Goal: Information Seeking & Learning: Learn about a topic

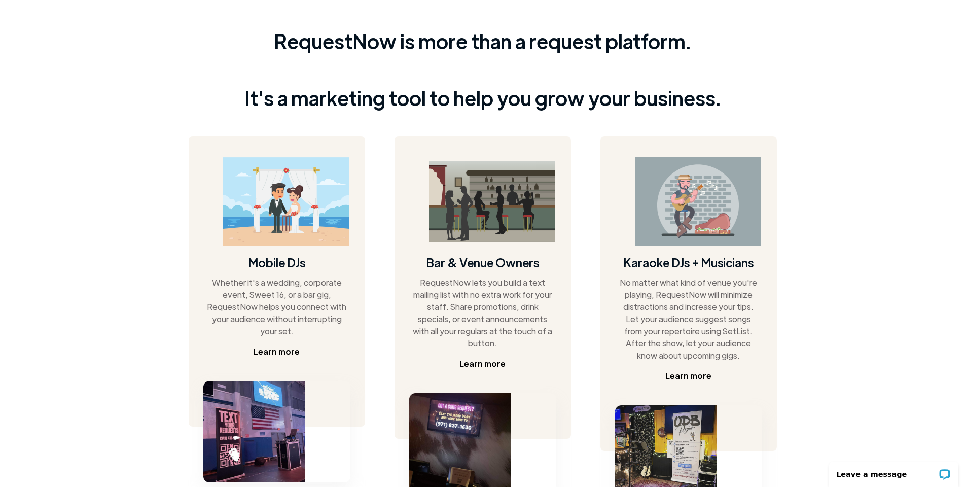
scroll to position [456, 0]
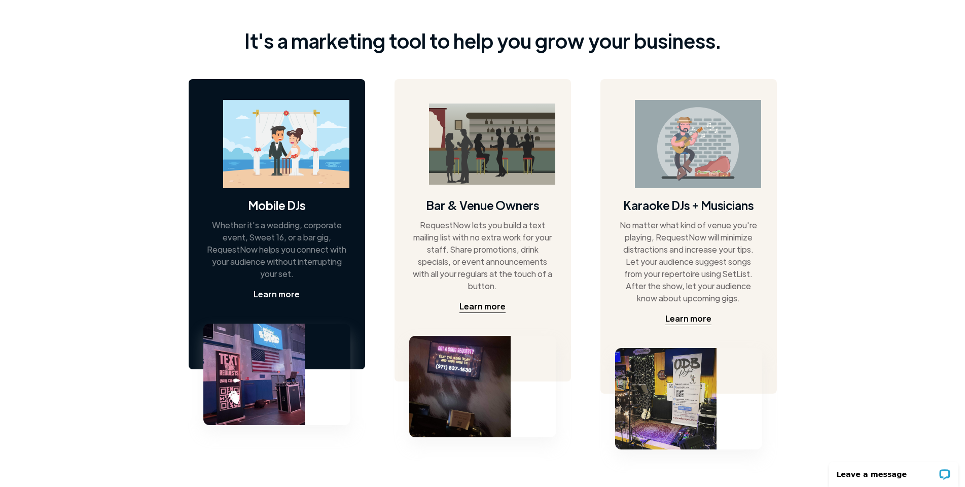
click at [275, 296] on div "Learn more" at bounding box center [276, 294] width 46 height 12
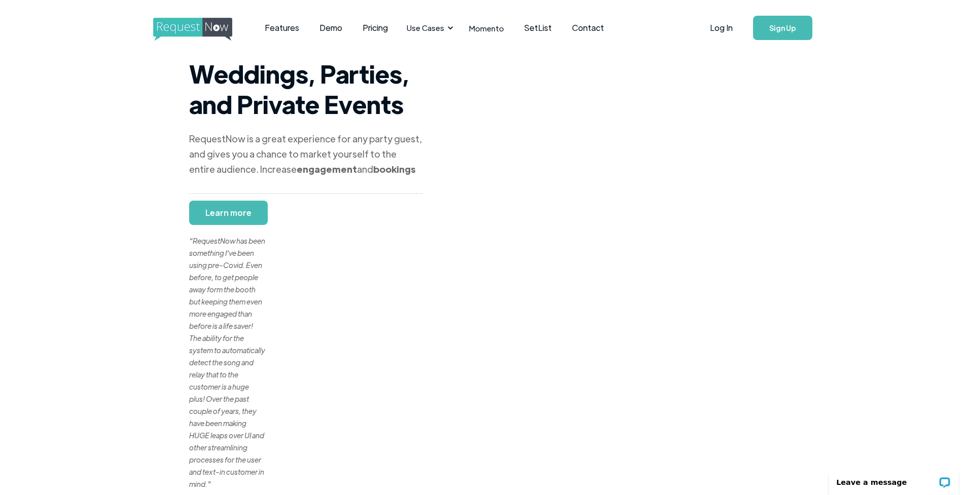
click at [227, 211] on div ""RequestNow has been something I've been using pre-Covid. Even before, to get p…" at bounding box center [227, 350] width 76 height 280
click at [327, 28] on link "Demo" at bounding box center [330, 27] width 43 height 31
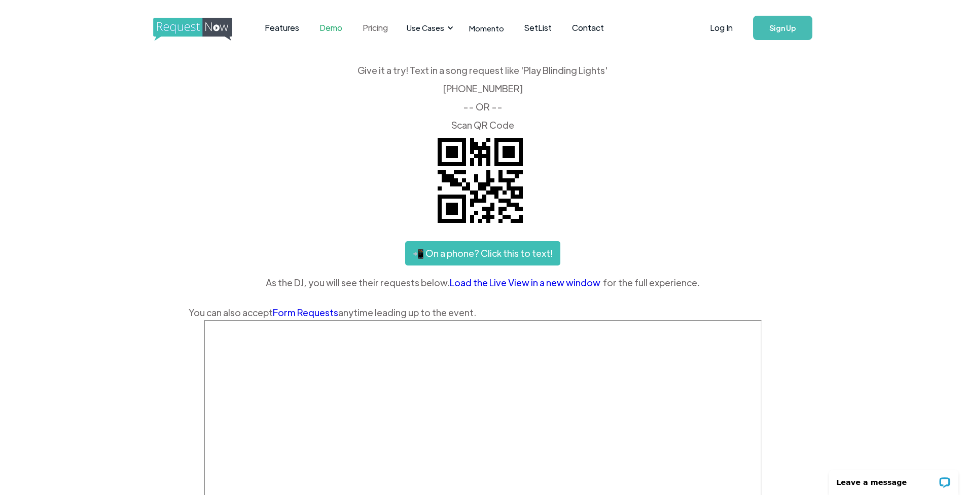
click at [371, 26] on link "Pricing" at bounding box center [375, 27] width 46 height 31
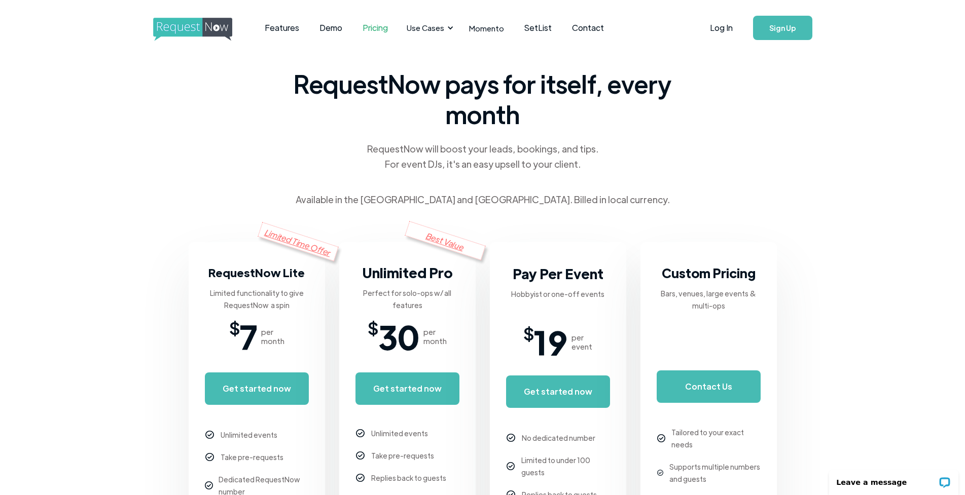
scroll to position [51, 0]
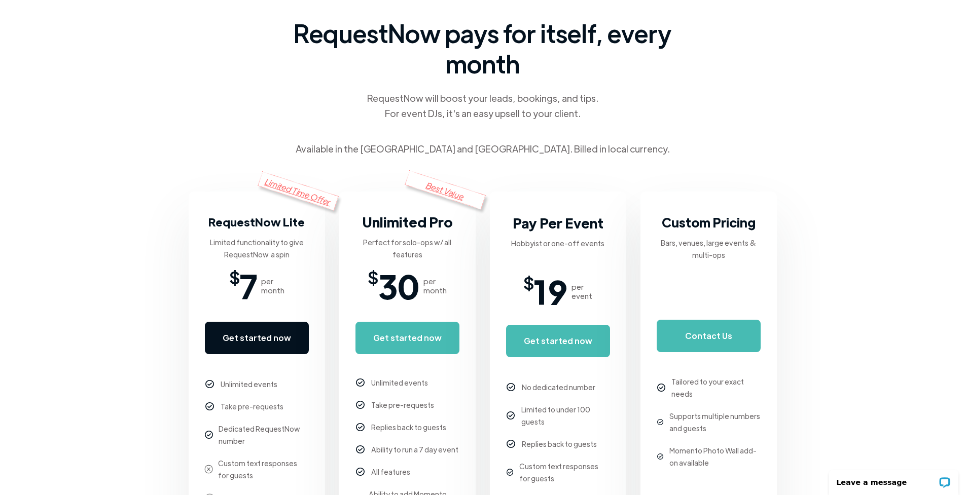
click at [267, 342] on link "Get started now" at bounding box center [257, 338] width 104 height 32
